Goal: Find specific page/section: Find specific page/section

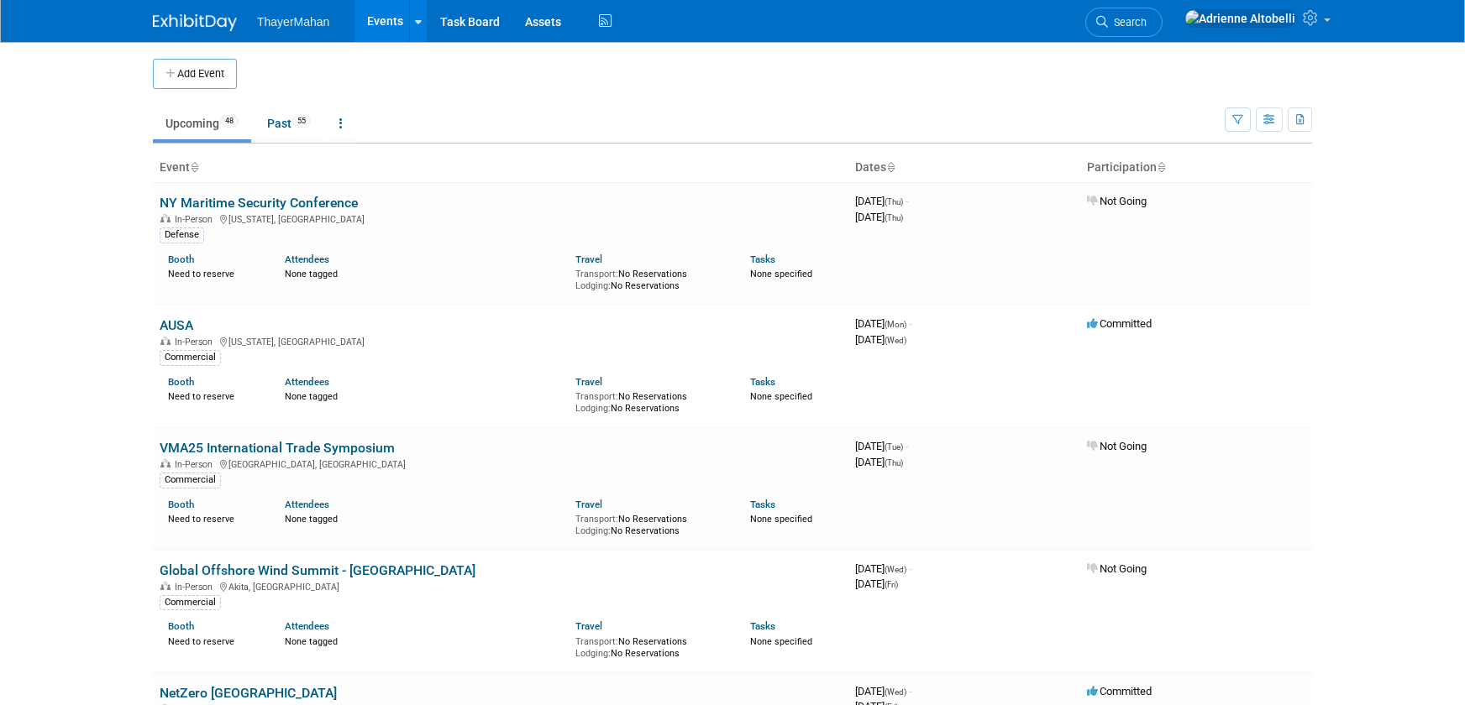
click at [767, 73] on td at bounding box center [746, 74] width 1019 height 30
click at [306, 22] on span "ThayerMahan" at bounding box center [293, 21] width 72 height 13
click at [392, 19] on link "Events" at bounding box center [384, 21] width 61 height 42
click at [417, 18] on icon at bounding box center [418, 22] width 7 height 11
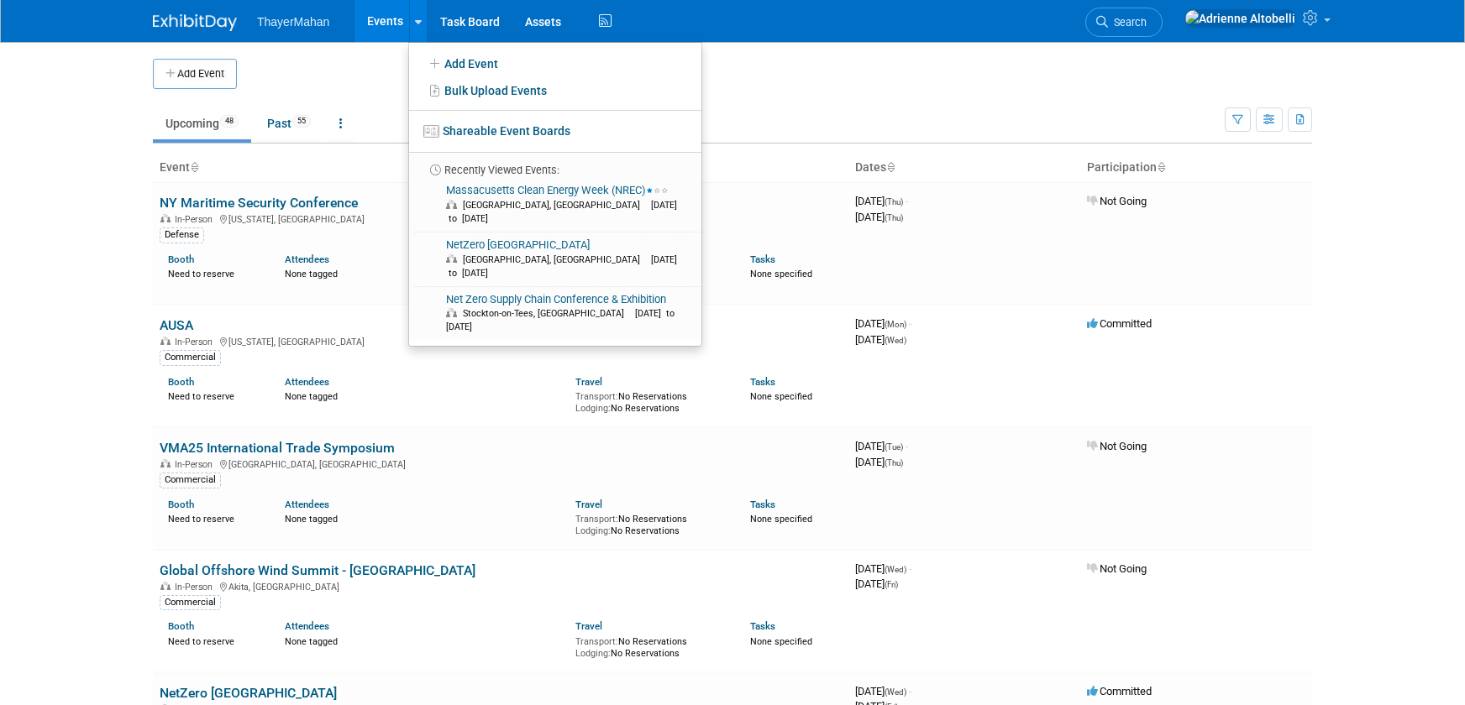
click at [385, 79] on td at bounding box center [746, 74] width 1019 height 30
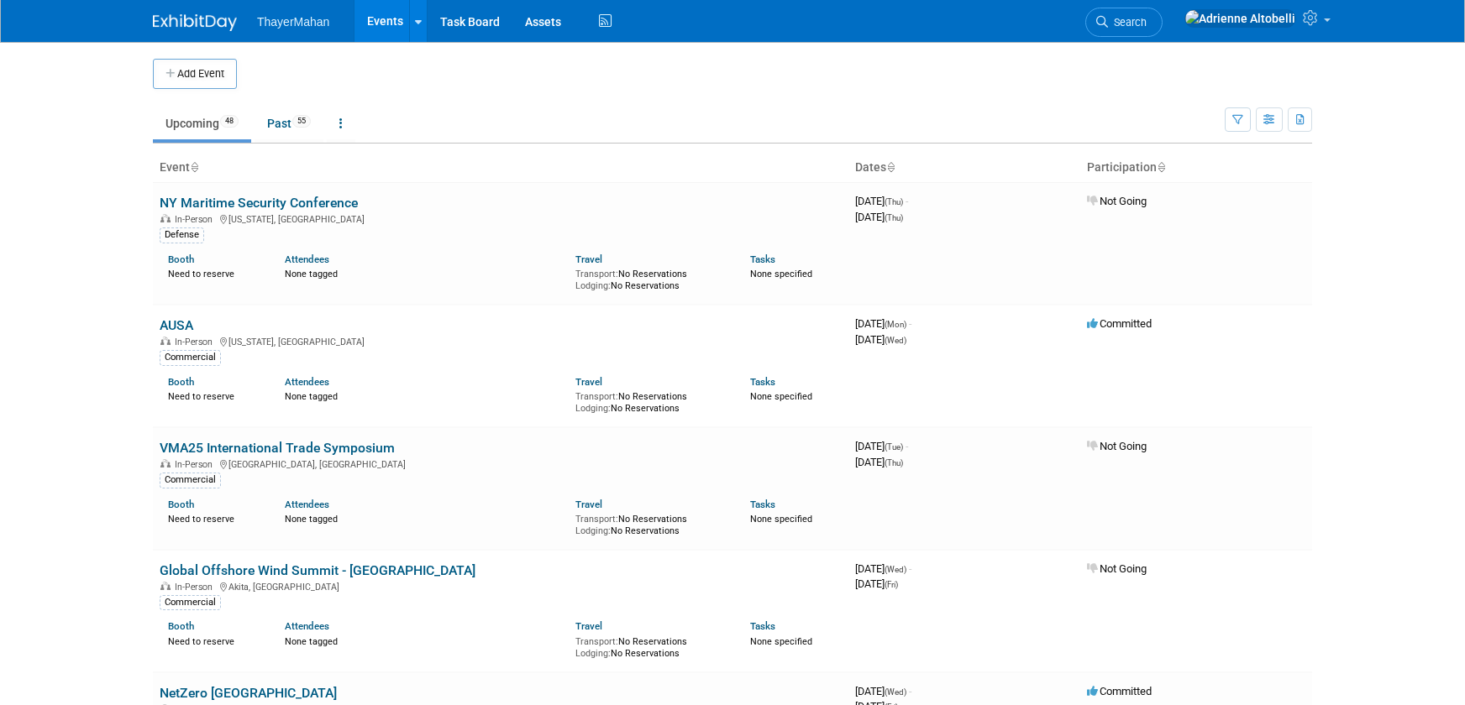
drag, startPoint x: 977, startPoint y: 87, endPoint x: 1042, endPoint y: 87, distance: 65.5
click at [978, 87] on td at bounding box center [746, 74] width 1019 height 30
